Goal: Obtain resource: Obtain resource

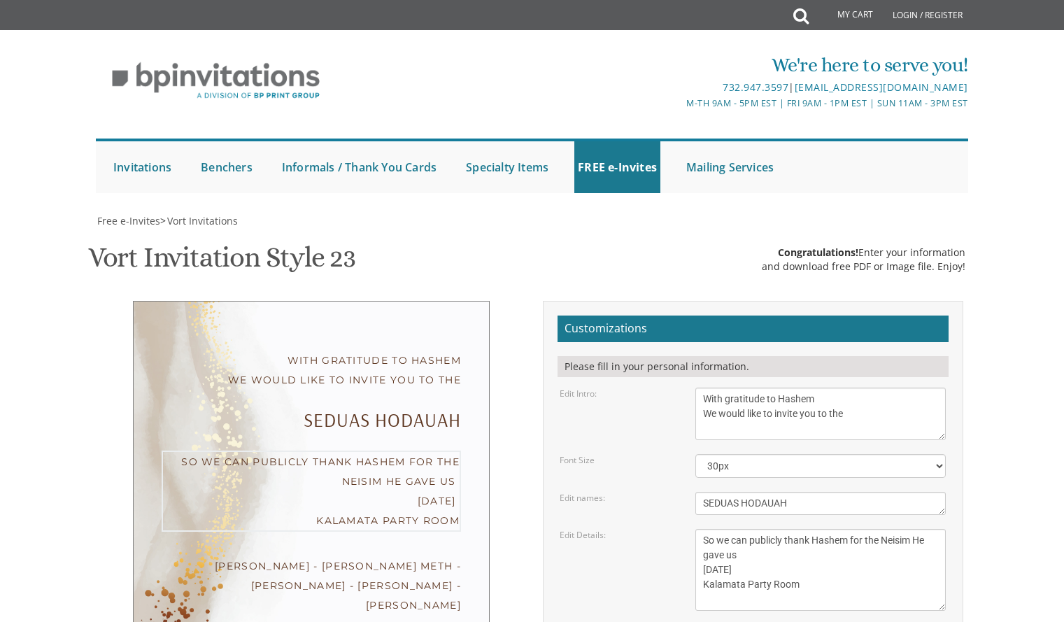
drag, startPoint x: 742, startPoint y: 339, endPoint x: 695, endPoint y: 316, distance: 51.9
click at [695, 529] on div "Monday, February 7th Seven-thirty PM Bais Pinchos Simcha Hall 1951 New Central …" at bounding box center [820, 570] width 271 height 82
paste textarea "“In recognition of Hashem’s endless kindness, we invite you to join us in expre…"
click at [709, 529] on textarea "Monday, February 7th Seven-thirty PM Bais Pinchos Simcha Hall 1951 New Central …" at bounding box center [820, 570] width 250 height 82
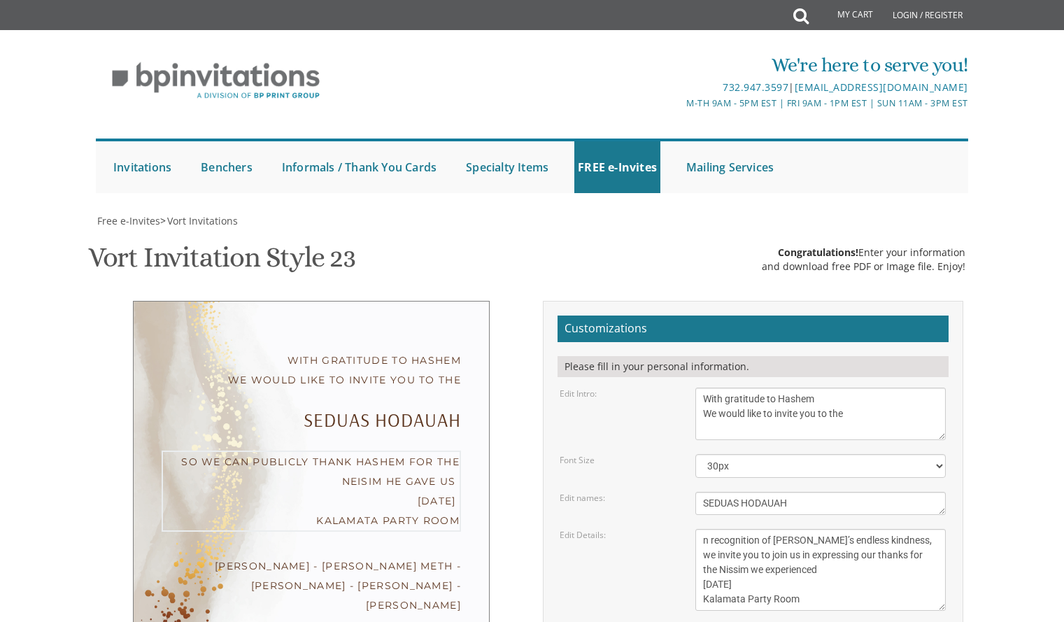
click at [698, 529] on textarea "Monday, February 7th Seven-thirty PM Bais Pinchos Simcha Hall 1951 New Central …" at bounding box center [820, 570] width 250 height 82
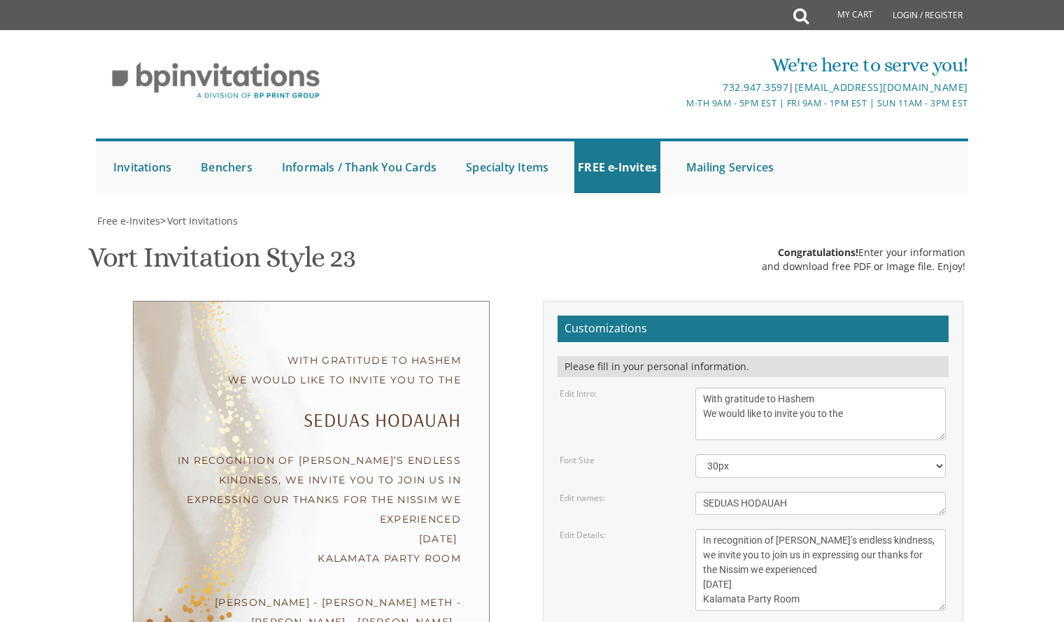
click at [804, 529] on textarea "Monday, February 7th Seven-thirty PM Bais Pinchos Simcha Hall 1951 New Central …" at bounding box center [820, 570] width 250 height 82
drag, startPoint x: 798, startPoint y: 388, endPoint x: 652, endPoint y: 411, distance: 148.1
click at [652, 411] on form "Customizations Please fill in your personal information. Edit Intro: With grati…" at bounding box center [753, 551] width 391 height 471
click at [808, 529] on textarea "Monday, February 7th Seven-thirty PM Bais Pinchos Simcha Hall 1951 New Central …" at bounding box center [820, 570] width 250 height 82
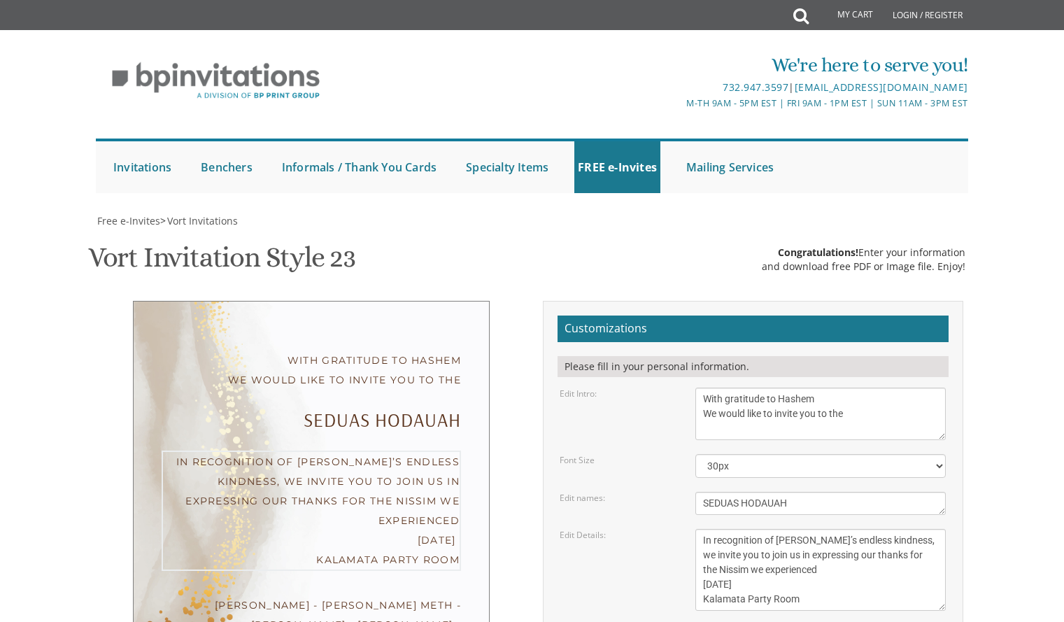
drag, startPoint x: 808, startPoint y: 380, endPoint x: 678, endPoint y: 395, distance: 131.0
click at [674, 397] on form "Customizations Please fill in your personal information. Edit Intro: With grati…" at bounding box center [753, 551] width 391 height 471
click at [814, 529] on textarea "Monday, February 7th Seven-thirty PM Bais Pinchos Simcha Hall 1951 New Central …" at bounding box center [820, 570] width 250 height 82
drag, startPoint x: 798, startPoint y: 350, endPoint x: 700, endPoint y: 356, distance: 98.8
click at [700, 529] on textarea "Monday, February 7th Seven-thirty PM Bais Pinchos Simcha Hall 1951 New Central …" at bounding box center [820, 570] width 250 height 82
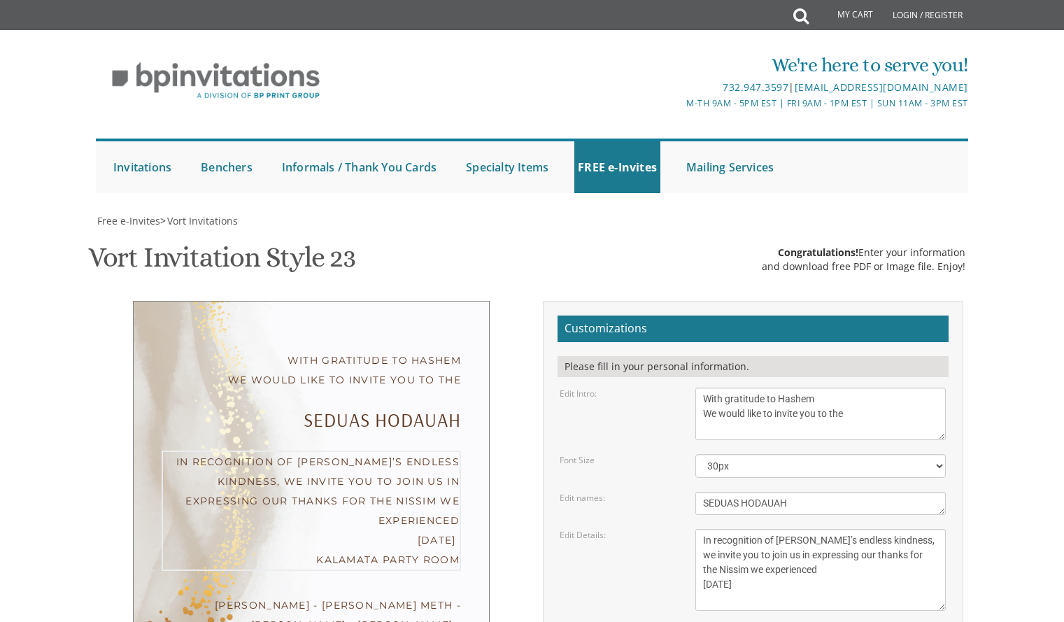
scroll to position [15, 0]
type textarea "In recognition of Hashem’s endless kindness, we invite you to join us in expres…"
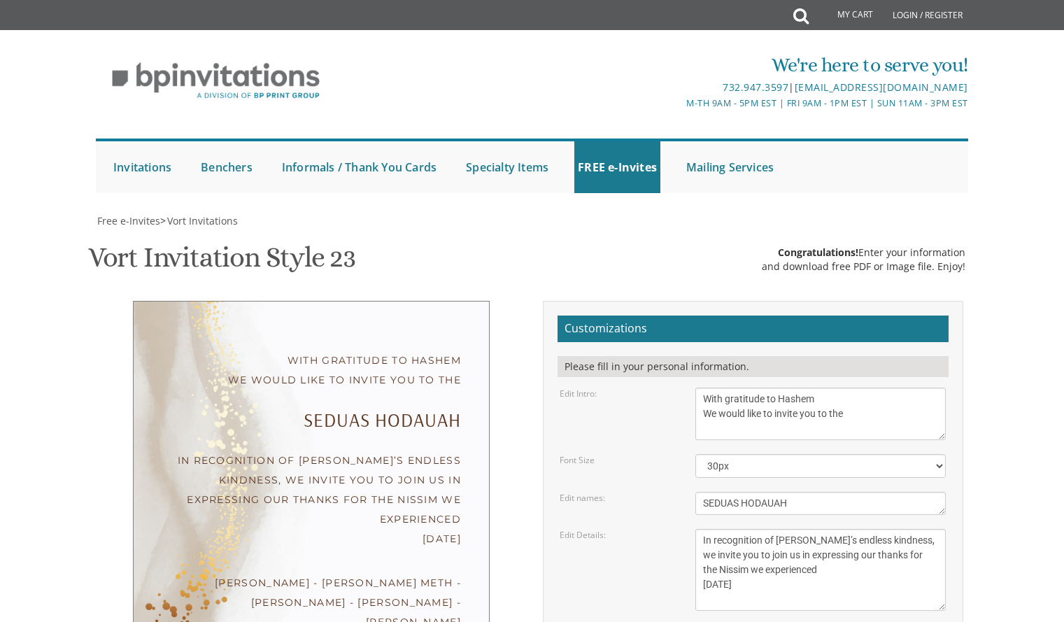
drag, startPoint x: 863, startPoint y: 217, endPoint x: 691, endPoint y: 177, distance: 176.0
click at [691, 388] on div "With gratitude to Hashem We would like to invite you to The vort of our children" at bounding box center [820, 414] width 271 height 52
drag, startPoint x: 853, startPoint y: 290, endPoint x: 585, endPoint y: 321, distance: 269.8
click at [585, 321] on form "Customizations Please fill in your personal information. Edit Intro: With grati…" at bounding box center [753, 551] width 391 height 471
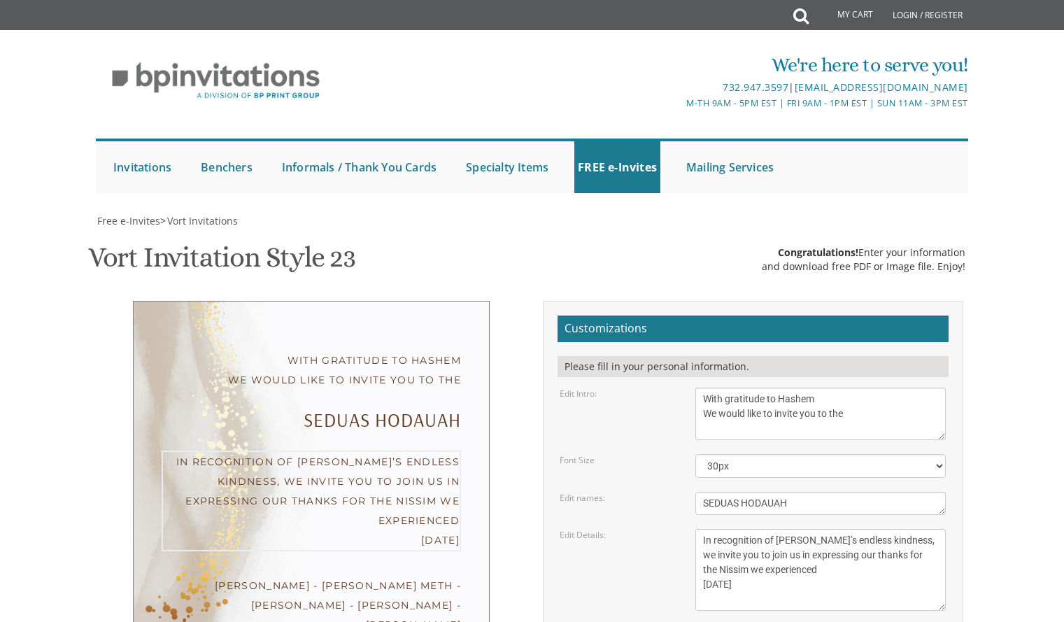
scroll to position [0, 0]
drag, startPoint x: 824, startPoint y: 352, endPoint x: 678, endPoint y: 308, distance: 152.7
click at [678, 316] on form "Customizations Please fill in your personal information. Edit Intro: With grati…" at bounding box center [753, 551] width 391 height 471
click at [530, 301] on div "With gratitude to Hashem We would like to invite you to the SEDUAS HODAUAH In r…" at bounding box center [311, 500] width 441 height 398
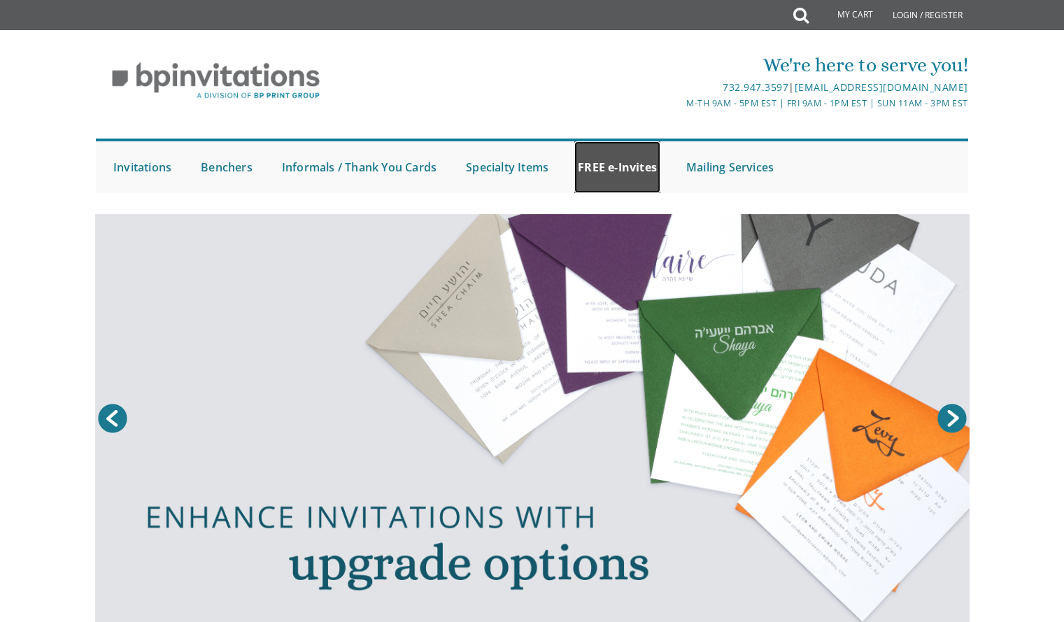
click at [626, 162] on link "FREE e-Invites" at bounding box center [617, 167] width 86 height 52
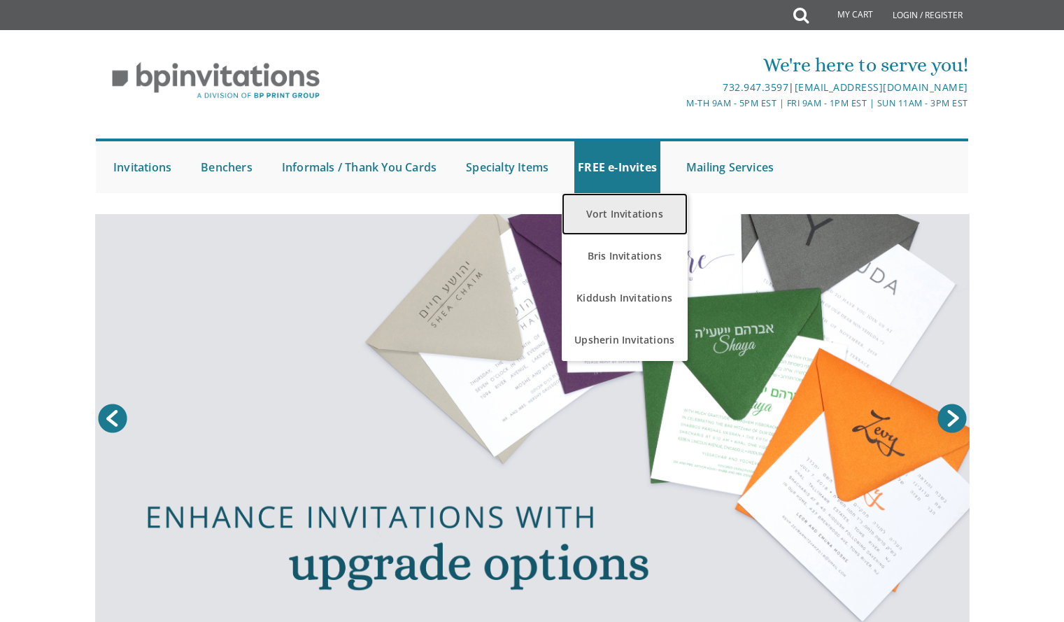
click at [639, 214] on link "Vort Invitations" at bounding box center [625, 214] width 126 height 42
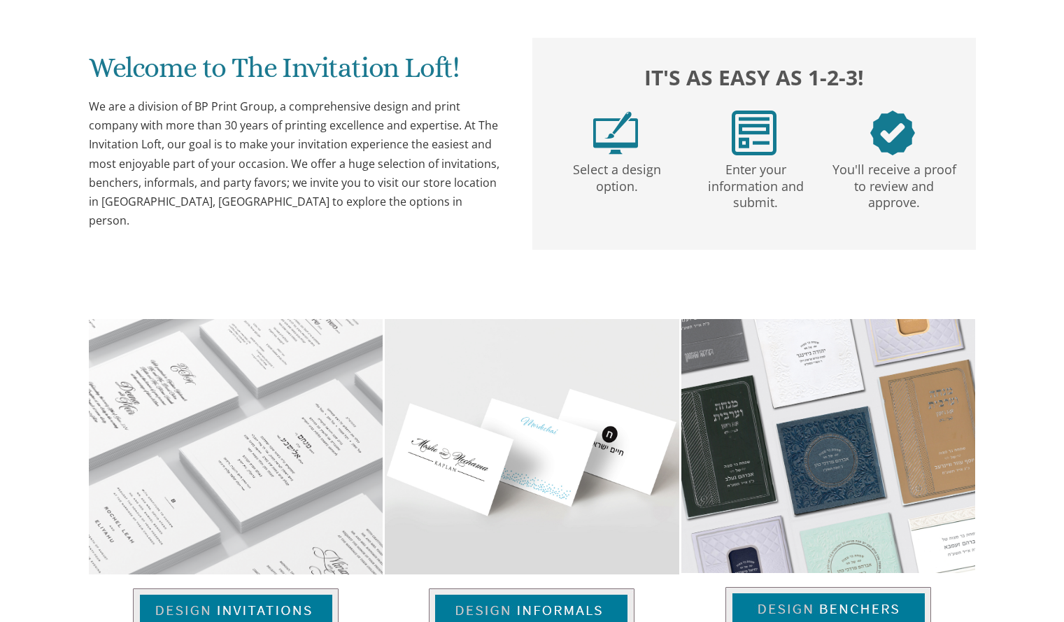
scroll to position [928, 0]
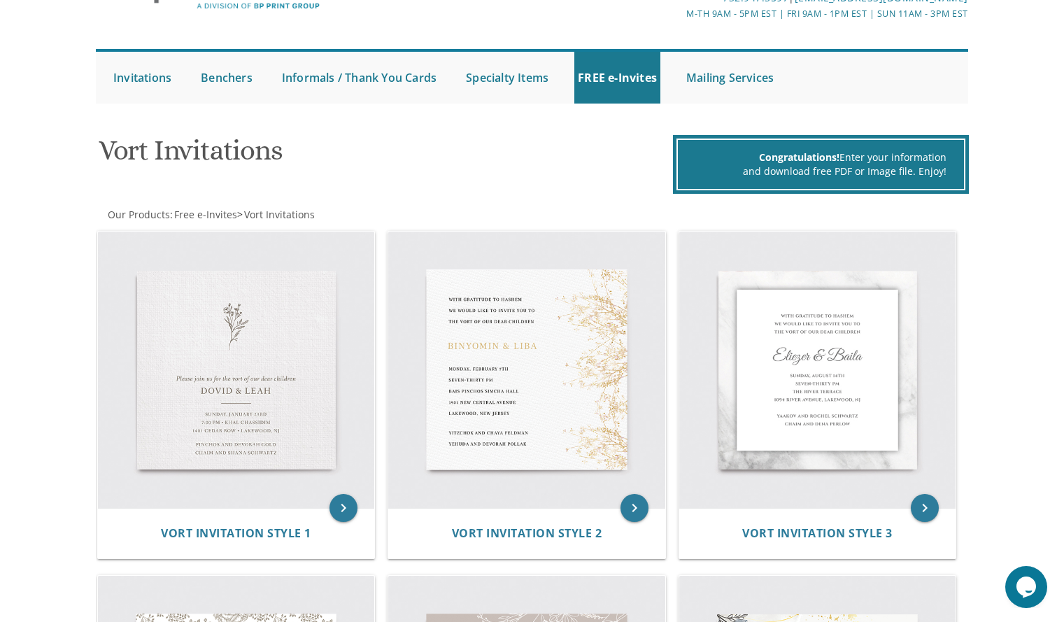
scroll to position [74, 0]
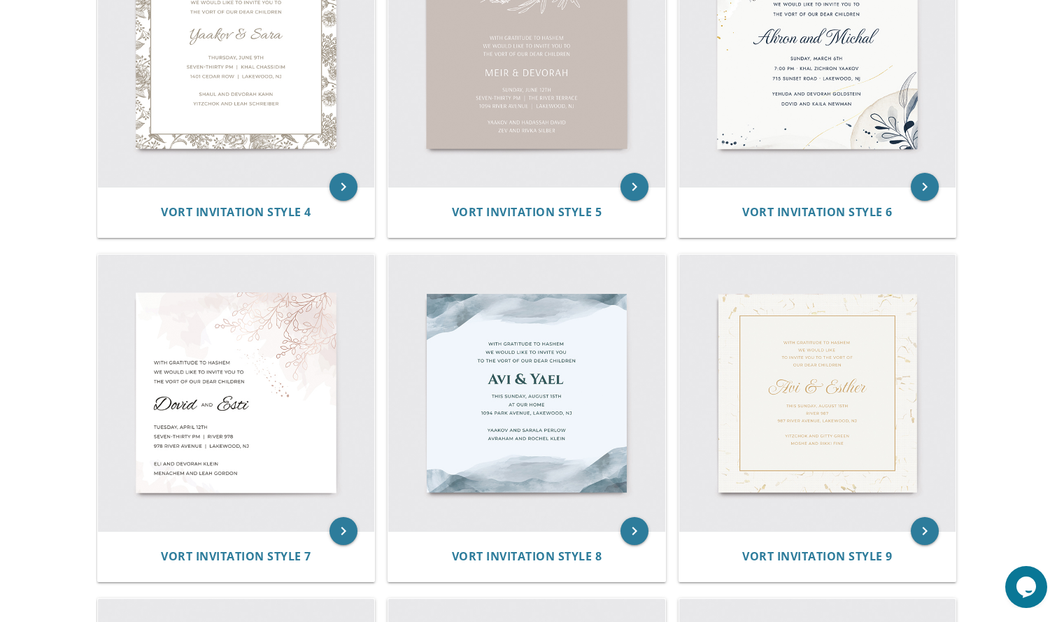
scroll to position [892, 0]
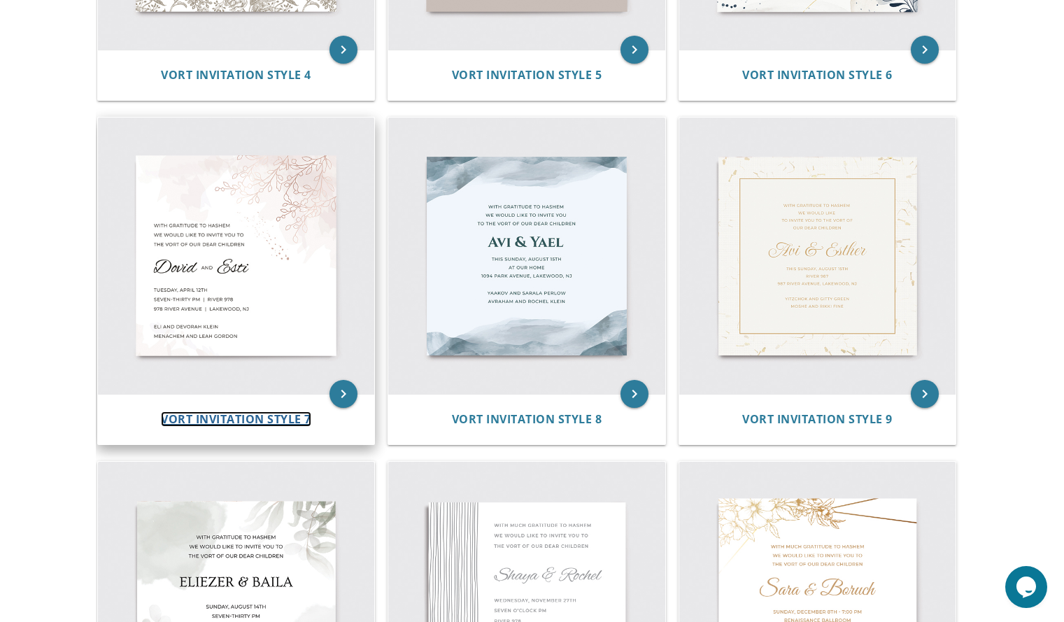
click at [234, 416] on span "Vort Invitation Style 7" at bounding box center [236, 418] width 150 height 15
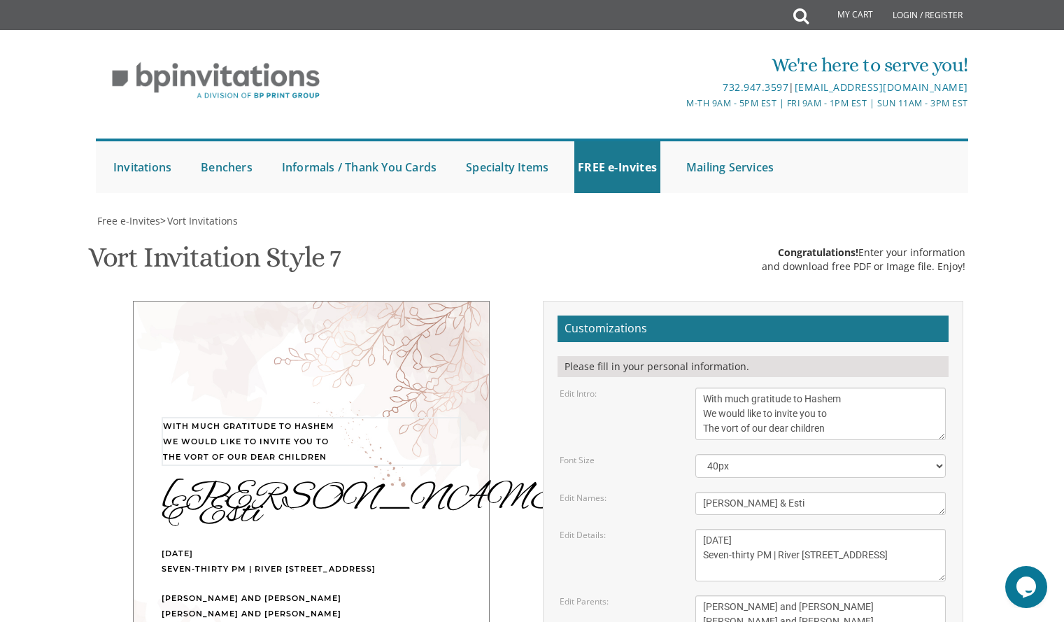
drag, startPoint x: 832, startPoint y: 429, endPoint x: 662, endPoint y: 374, distance: 177.9
click at [662, 374] on form "Customizations Please fill in your personal information. Edit Intro: With much …" at bounding box center [753, 544] width 391 height 456
paste textarea "With gratitude to Hashem We would like to invite you to the"
type textarea "With gratitude to Hashem We would like to invite you to the"
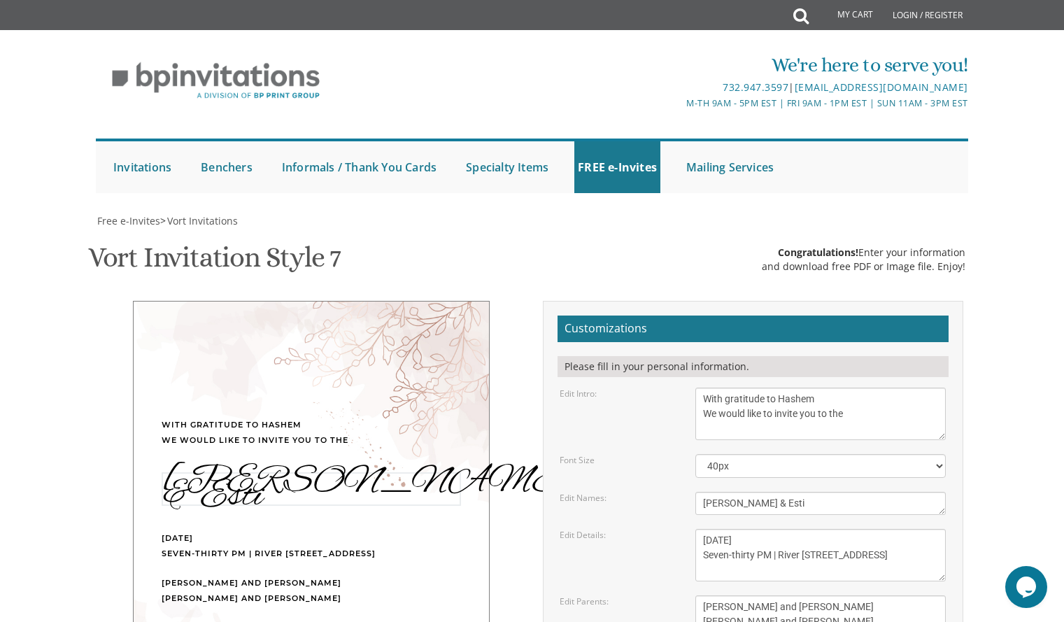
drag, startPoint x: 792, startPoint y: 509, endPoint x: 614, endPoint y: 543, distance: 181.5
click at [614, 543] on form "Customizations Please fill in your personal information. Edit Intro: With much …" at bounding box center [753, 544] width 391 height 456
paste textarea "SEDUAS HODAUAH"
type textarea "SEDUAS HODAUAH"
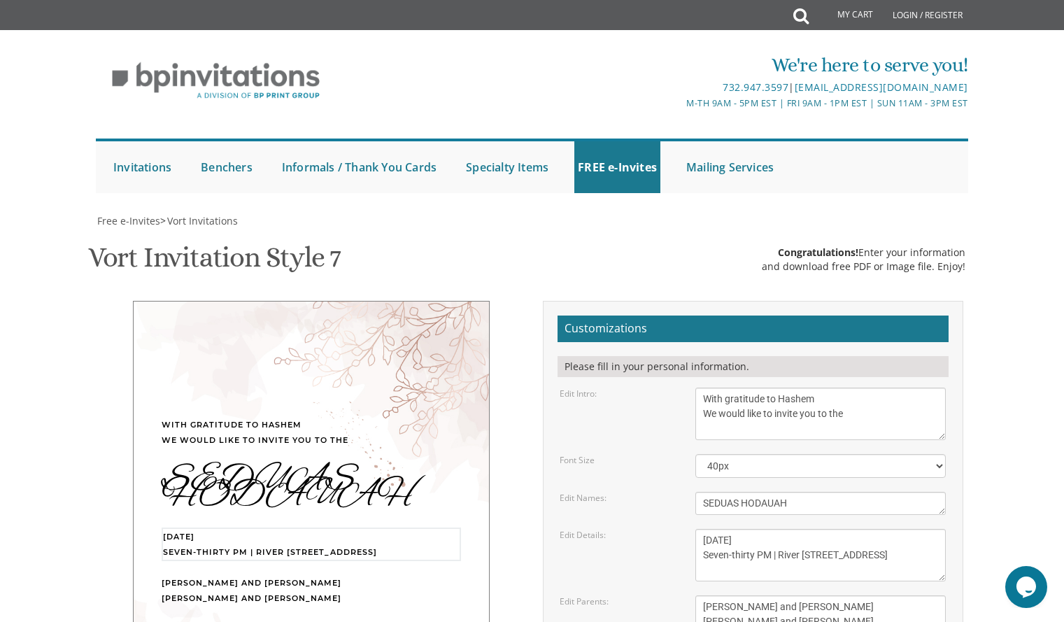
drag, startPoint x: 851, startPoint y: 569, endPoint x: 696, endPoint y: 513, distance: 165.1
click at [696, 513] on form "Customizations Please fill in your personal information. Edit Intro: With much …" at bounding box center [753, 544] width 391 height 456
